Goal: Task Accomplishment & Management: Use online tool/utility

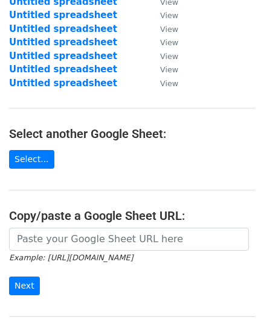
scroll to position [112, 0]
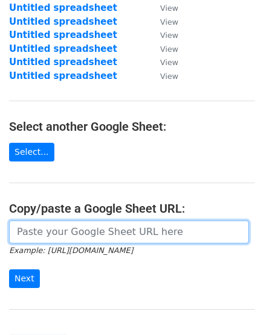
click at [57, 233] on input "url" at bounding box center [129, 232] width 240 height 23
paste input "[URL][DOMAIN_NAME]"
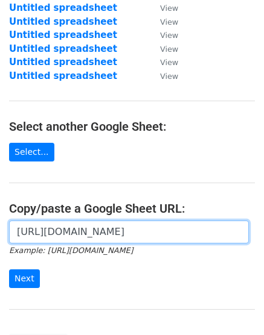
scroll to position [0, 258]
type input "[URL][DOMAIN_NAME]"
click at [9, 270] on input "Next" at bounding box center [24, 279] width 31 height 19
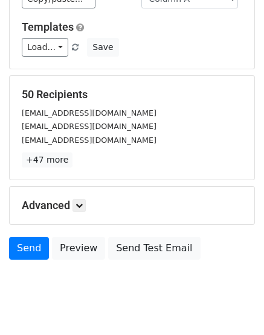
scroll to position [133, 0]
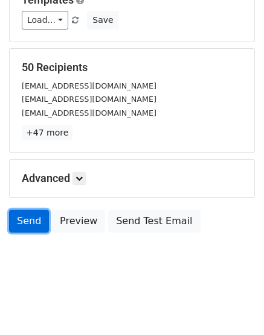
click at [37, 220] on link "Send" at bounding box center [29, 221] width 40 height 23
